Goal: Task Accomplishment & Management: Manage account settings

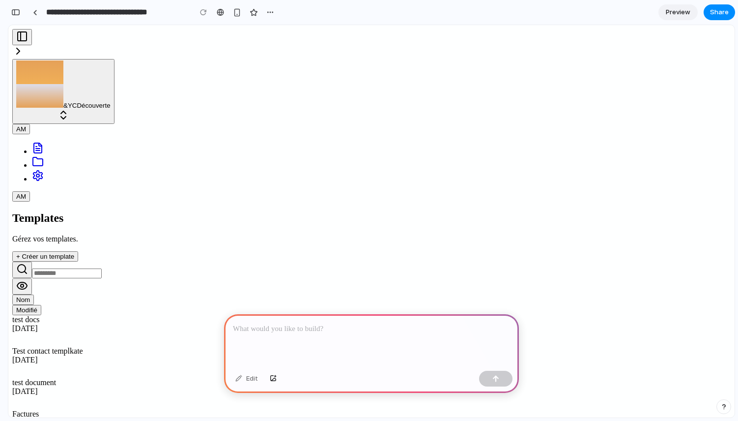
click at [269, 328] on p at bounding box center [371, 329] width 277 height 12
click at [323, 323] on p at bounding box center [371, 329] width 277 height 12
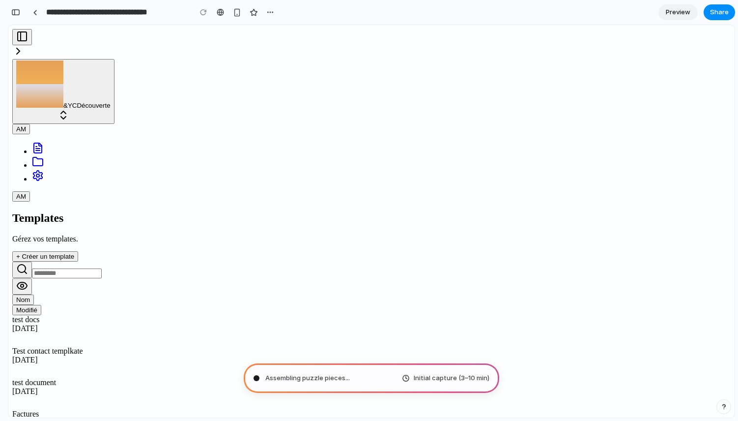
type input "**********"
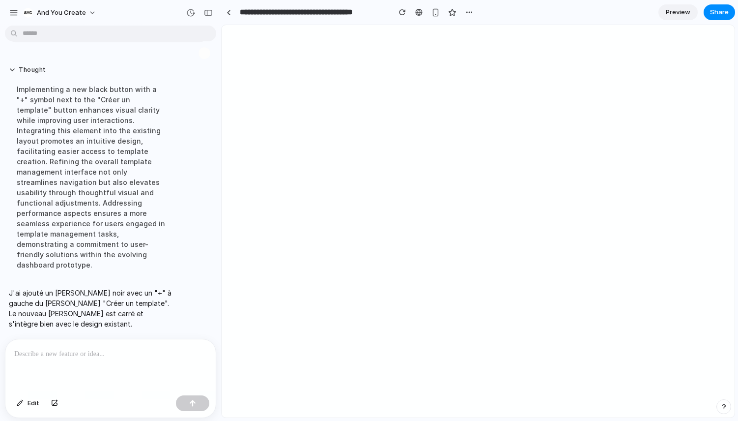
scroll to position [29, 0]
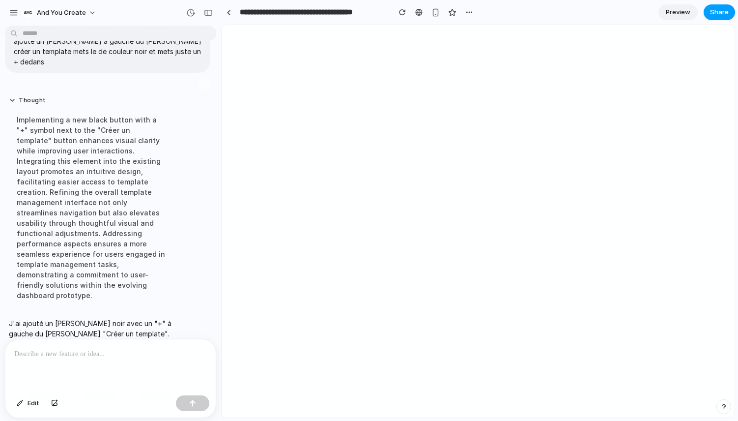
click at [716, 12] on span "Share" at bounding box center [719, 12] width 19 height 10
click at [11, 10] on div "button" at bounding box center [13, 12] width 9 height 9
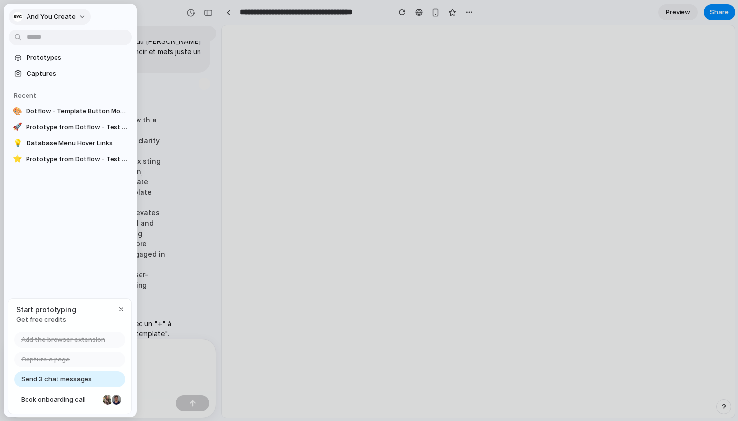
click at [45, 9] on button "And you create" at bounding box center [50, 17] width 82 height 16
click at [46, 44] on li "Settings" at bounding box center [52, 39] width 82 height 16
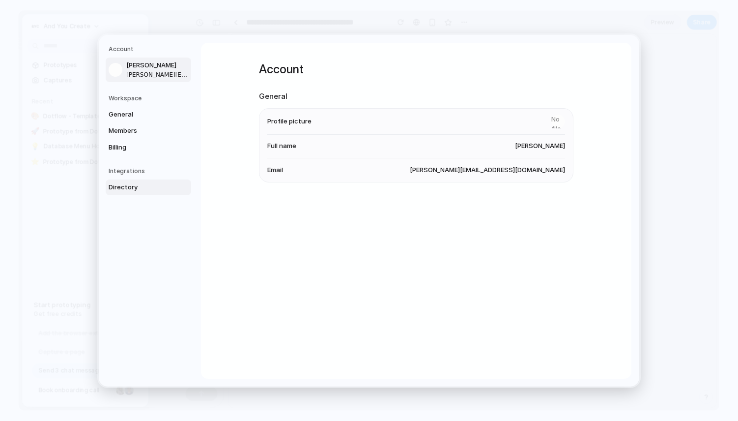
click at [129, 190] on span "Directory" at bounding box center [140, 187] width 63 height 10
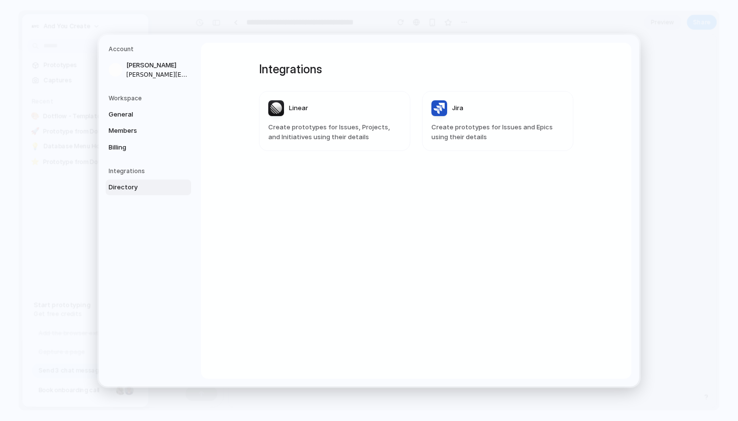
click at [128, 171] on h5 "Integrations" at bounding box center [150, 171] width 83 height 9
click at [125, 143] on span "Billing" at bounding box center [140, 147] width 63 height 10
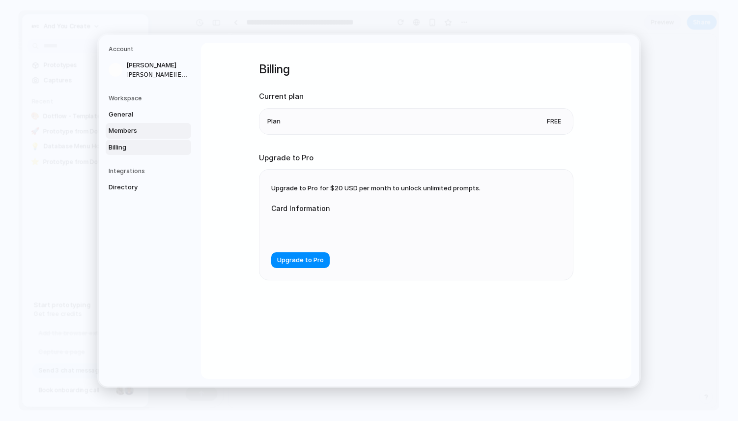
click at [127, 124] on link "Members" at bounding box center [149, 131] width 86 height 16
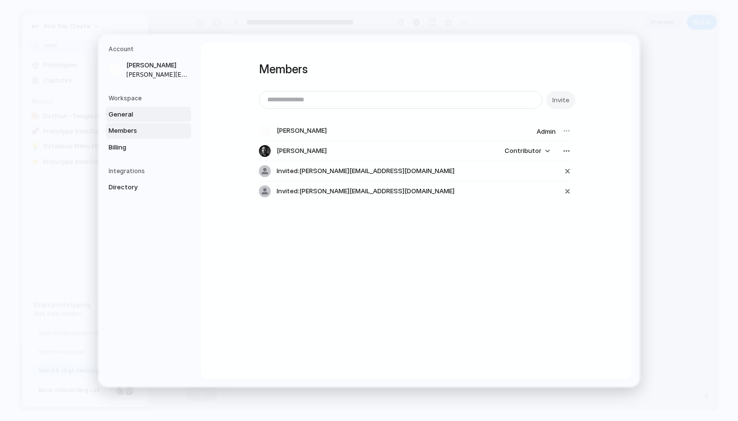
click at [124, 110] on span "General" at bounding box center [140, 114] width 63 height 10
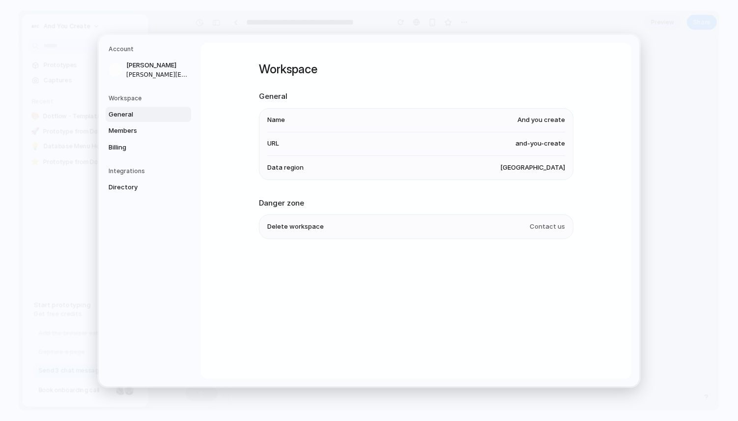
click at [124, 95] on h5 "Workspace" at bounding box center [150, 97] width 83 height 9
click at [138, 185] on span "Directory" at bounding box center [140, 187] width 63 height 10
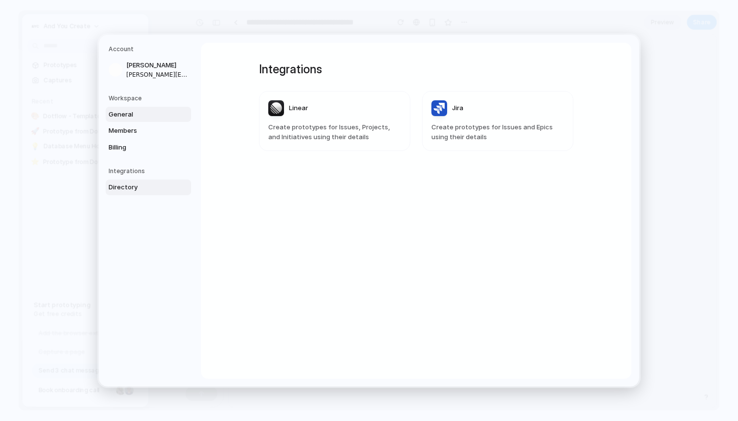
click at [133, 110] on span "General" at bounding box center [140, 114] width 63 height 10
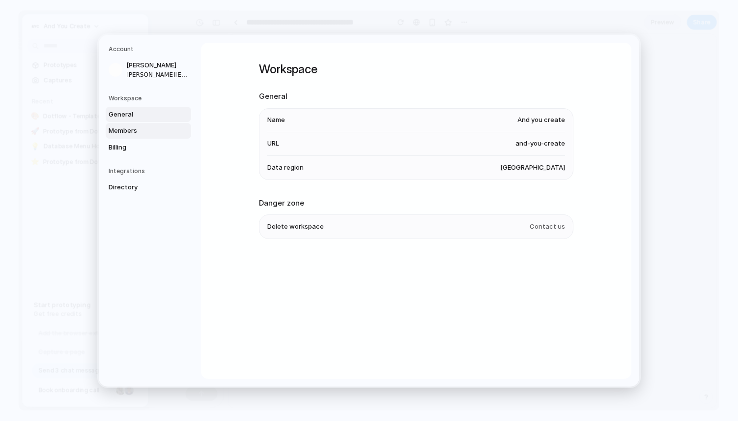
click at [124, 123] on link "Members" at bounding box center [149, 131] width 86 height 16
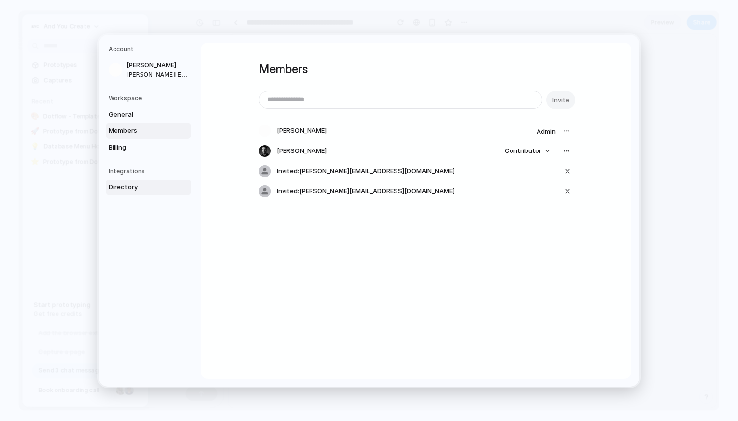
click at [137, 187] on span "Directory" at bounding box center [140, 187] width 63 height 10
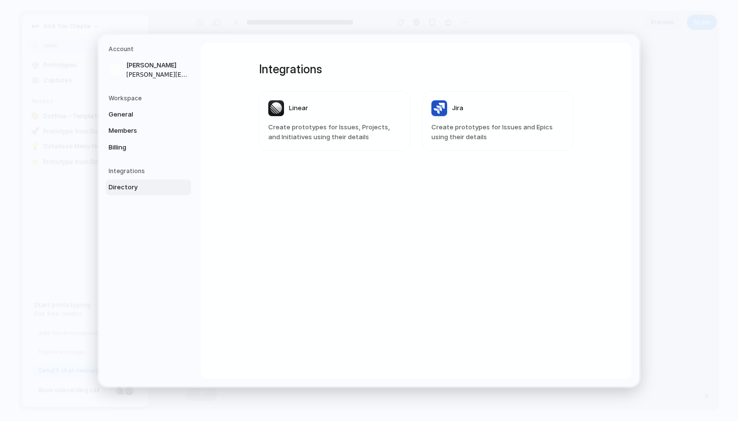
click at [115, 139] on div "General Members Billing" at bounding box center [150, 130] width 83 height 49
click at [120, 130] on span "Members" at bounding box center [140, 131] width 63 height 10
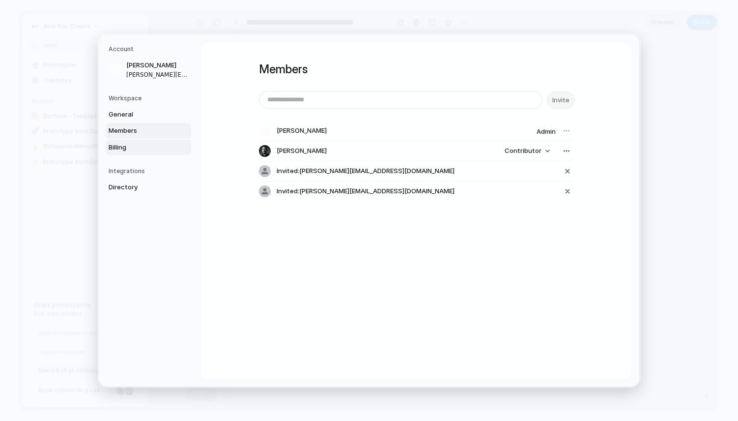
click at [121, 143] on span "Billing" at bounding box center [140, 147] width 63 height 10
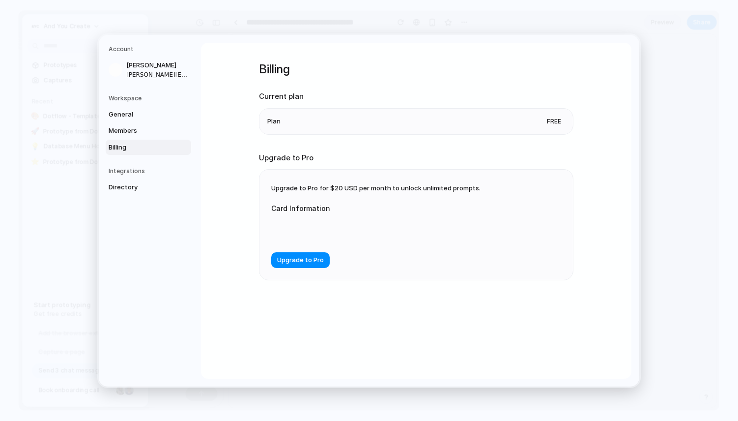
click at [306, 118] on li "Plan Free" at bounding box center [416, 121] width 298 height 26
click at [321, 119] on li "Plan Free" at bounding box center [416, 121] width 298 height 26
click at [415, 187] on span "Upgrade to Pro for $20 USD per month to unlock unlimited prompts." at bounding box center [375, 188] width 209 height 8
click at [369, 171] on div "Upgrade to Pro for $20 USD per month to unlock unlimited prompts. Card Informat…" at bounding box center [417, 225] width 314 height 110
click at [138, 134] on span "Members" at bounding box center [140, 131] width 63 height 10
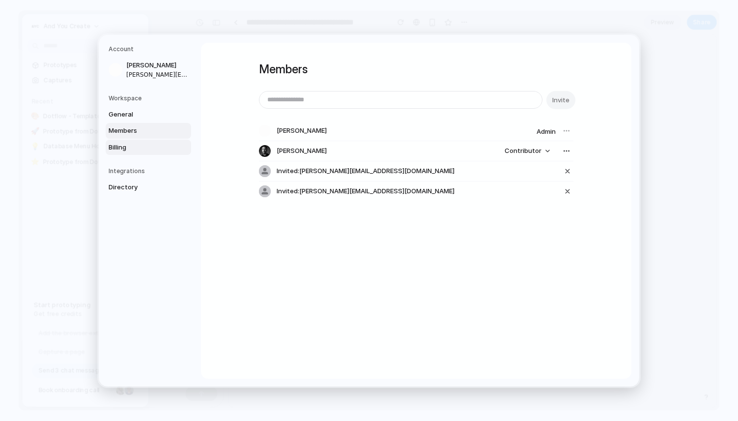
click at [140, 144] on span "Billing" at bounding box center [140, 147] width 63 height 10
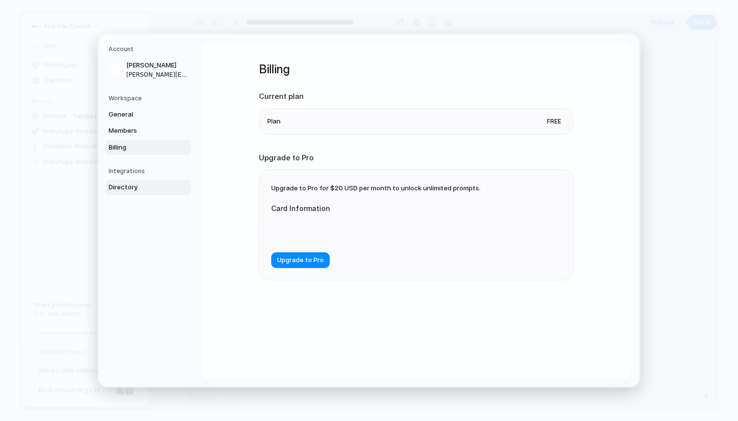
click at [143, 184] on span "Directory" at bounding box center [140, 187] width 63 height 10
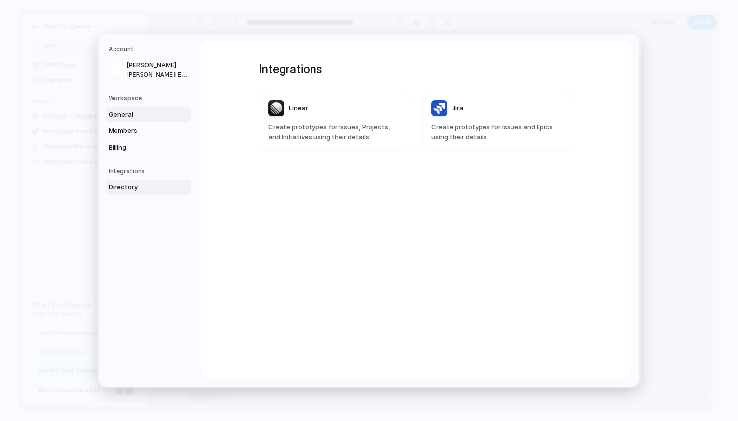
click at [133, 113] on span "General" at bounding box center [140, 114] width 63 height 10
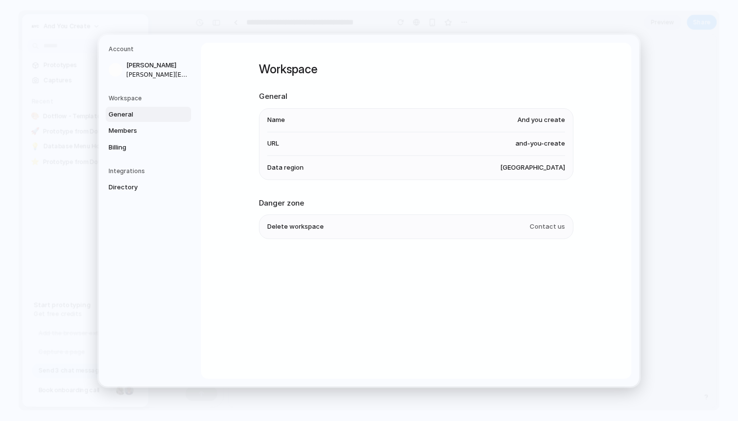
click at [133, 92] on nav "Account Arthur Micoulet arthur@andyoucreate.com Workspace General Members Billi…" at bounding box center [150, 210] width 102 height 351
click at [541, 169] on span "United States" at bounding box center [532, 167] width 65 height 10
click at [140, 109] on span "General" at bounding box center [140, 114] width 63 height 10
click at [151, 189] on span "Directory" at bounding box center [140, 187] width 63 height 10
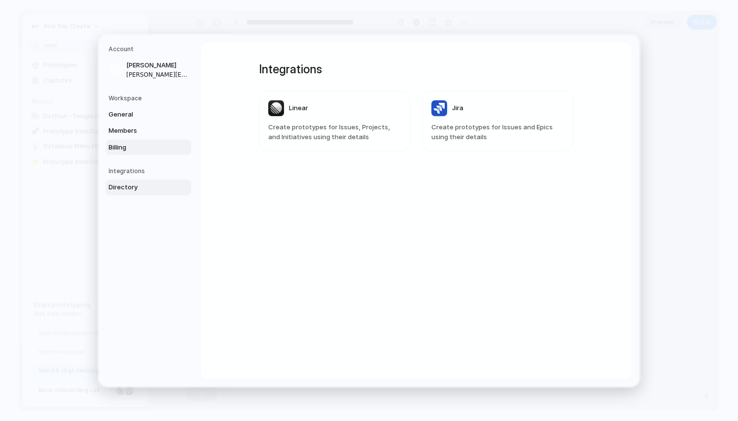
click at [138, 143] on span "Billing" at bounding box center [140, 147] width 63 height 10
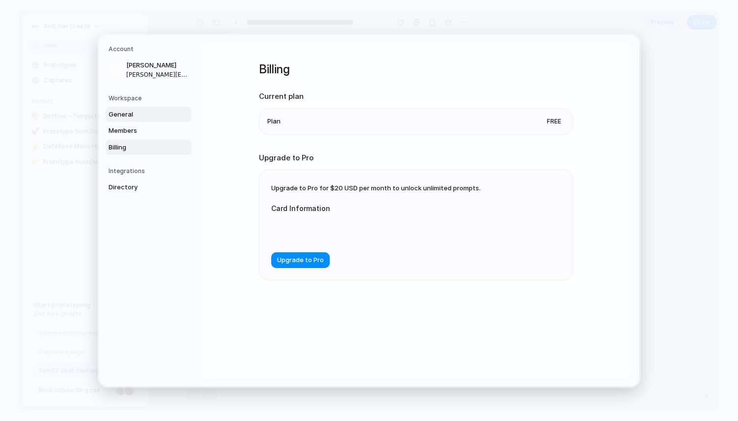
click at [137, 119] on link "General" at bounding box center [149, 114] width 86 height 16
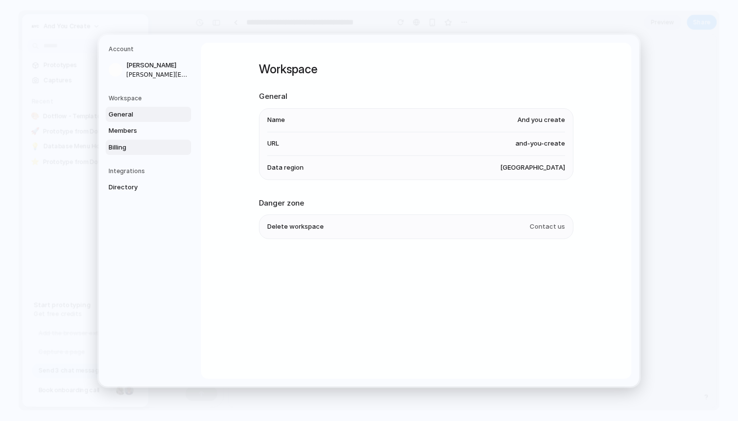
click at [137, 141] on link "Billing" at bounding box center [149, 147] width 86 height 16
